Goal: Task Accomplishment & Management: Manage account settings

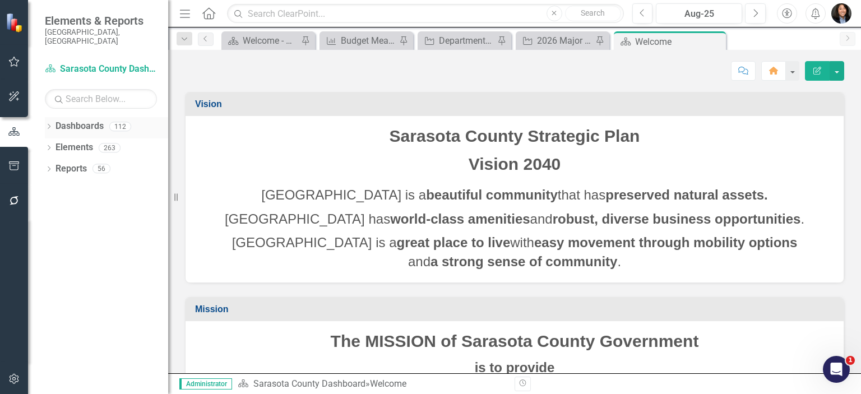
click at [47, 124] on icon "Dropdown" at bounding box center [49, 127] width 8 height 6
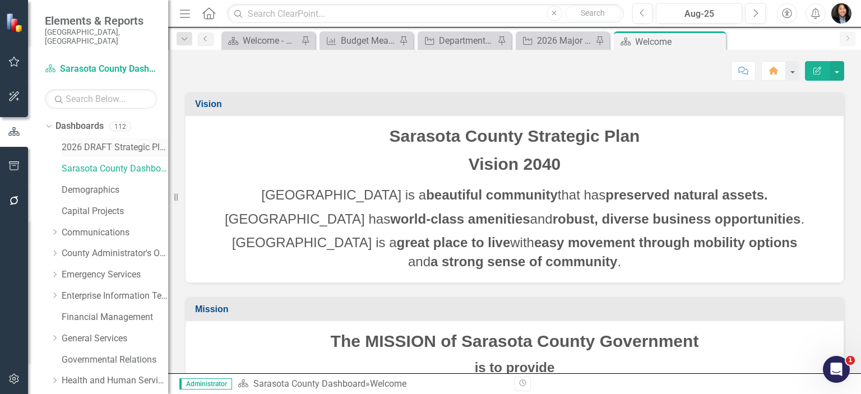
click at [69, 141] on link "2026 DRAFT Strategic Plan" at bounding box center [115, 147] width 107 height 13
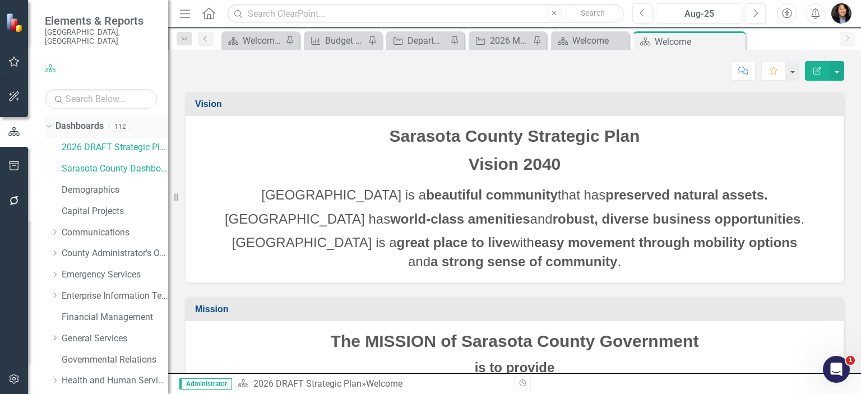
click at [45, 122] on icon "Dropdown" at bounding box center [47, 126] width 6 height 8
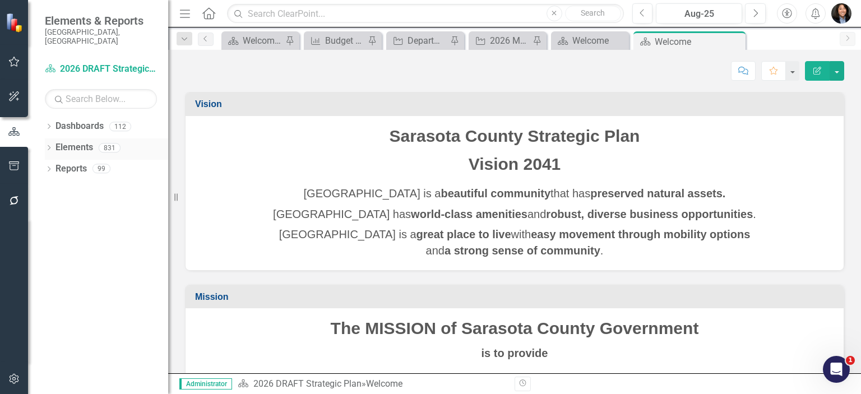
click at [51, 146] on icon "Dropdown" at bounding box center [49, 149] width 8 height 6
click at [91, 227] on link "Success Successes" at bounding box center [90, 233] width 58 height 13
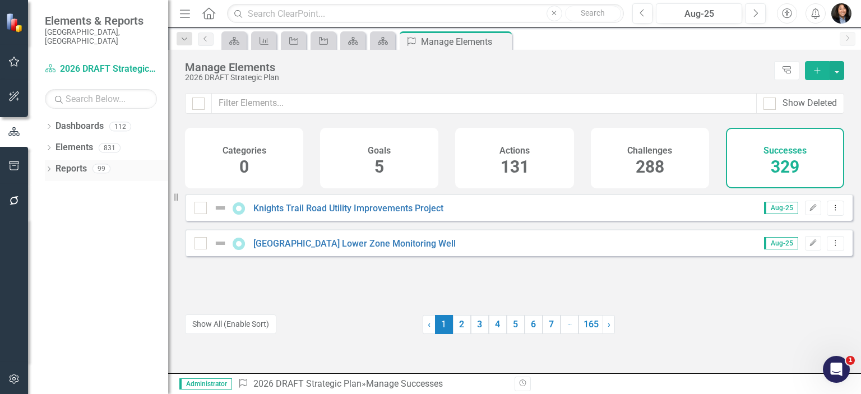
click at [49, 167] on icon "Dropdown" at bounding box center [49, 170] width 8 height 6
click at [96, 267] on link "Success Successes" at bounding box center [90, 273] width 58 height 13
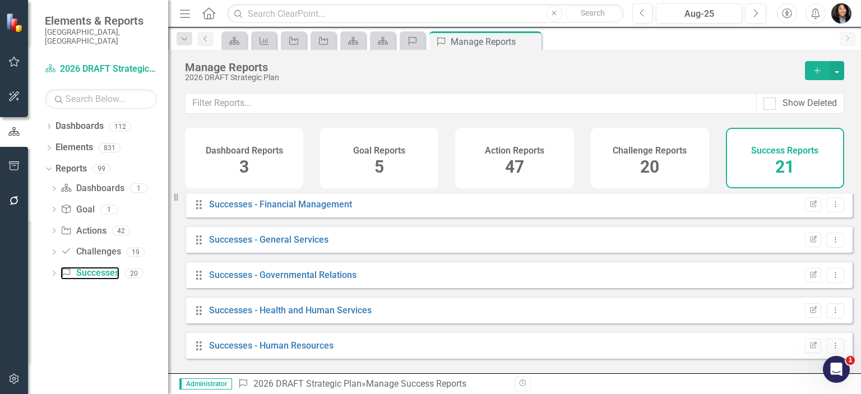
scroll to position [224, 0]
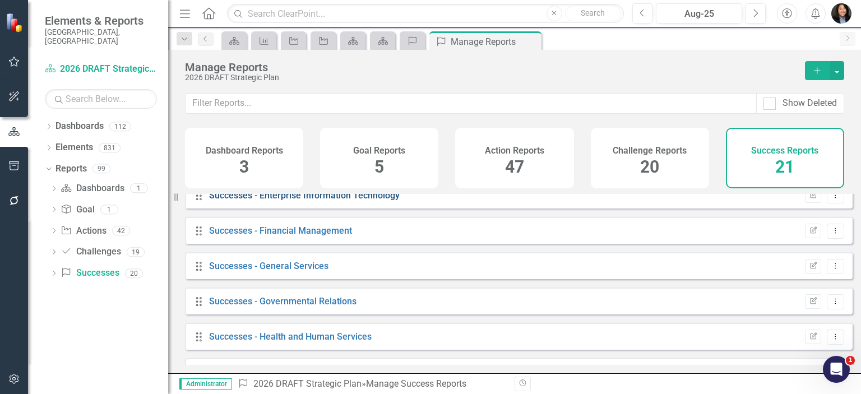
click at [303, 201] on link "Successes - Enterprise Information Technology" at bounding box center [304, 195] width 191 height 11
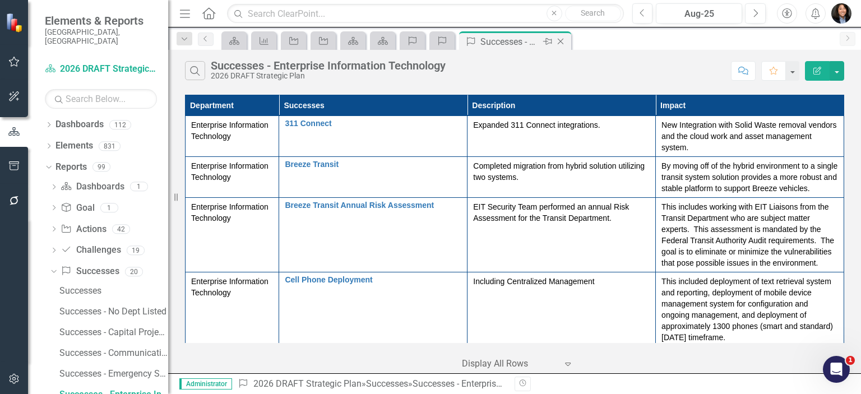
click at [564, 41] on icon "Close" at bounding box center [560, 41] width 11 height 9
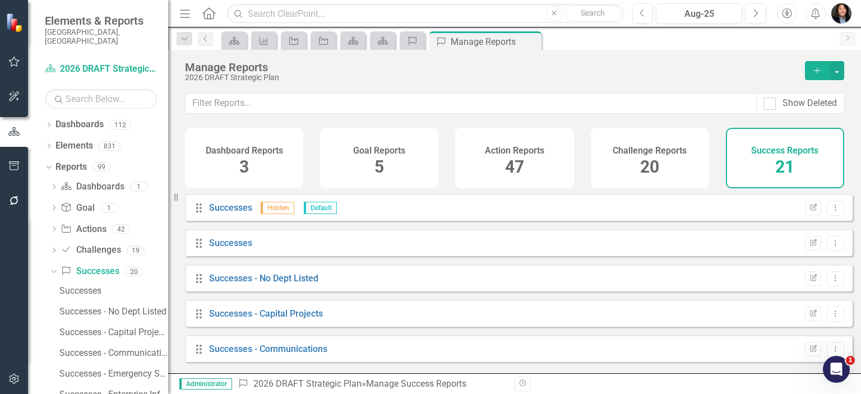
click at [849, 18] on img "button" at bounding box center [842, 13] width 20 height 20
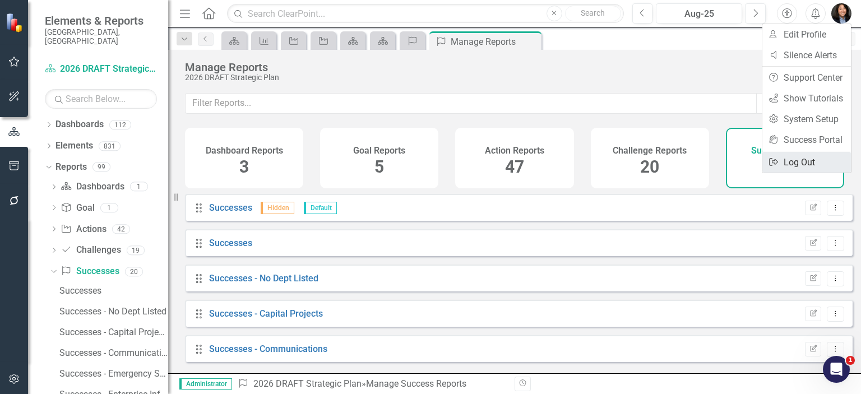
click at [803, 164] on link "Logout Log Out" at bounding box center [807, 162] width 89 height 21
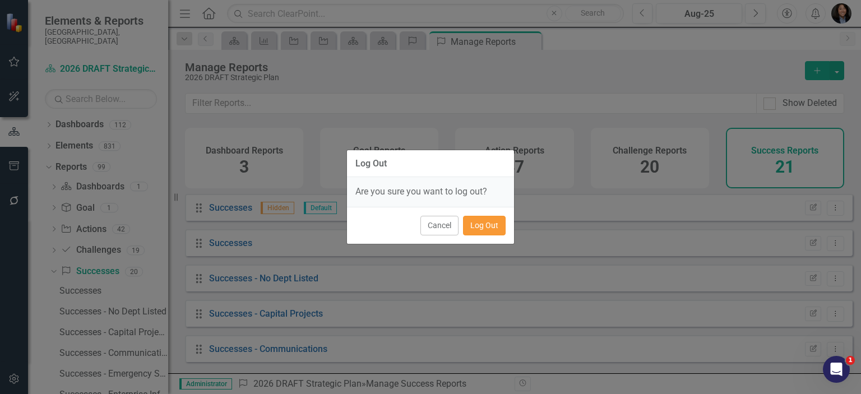
click at [484, 233] on button "Log Out" at bounding box center [484, 226] width 43 height 20
